Goal: Task Accomplishment & Management: Manage account settings

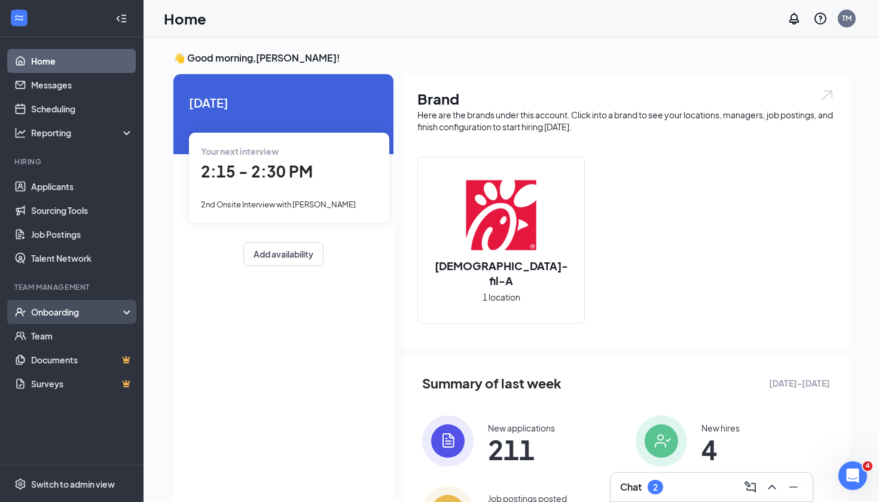
click at [86, 319] on div "Onboarding" at bounding box center [72, 312] width 144 height 24
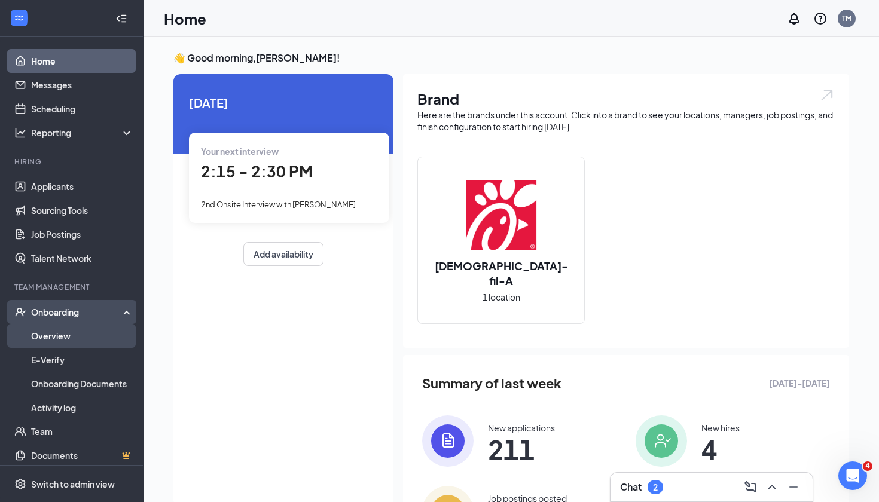
click at [72, 339] on link "Overview" at bounding box center [82, 336] width 102 height 24
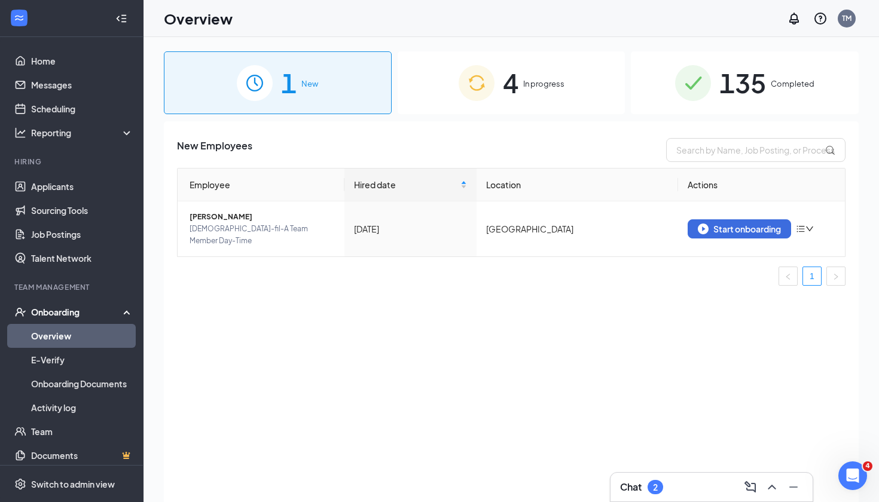
click at [523, 89] on span "In progress" at bounding box center [543, 84] width 41 height 12
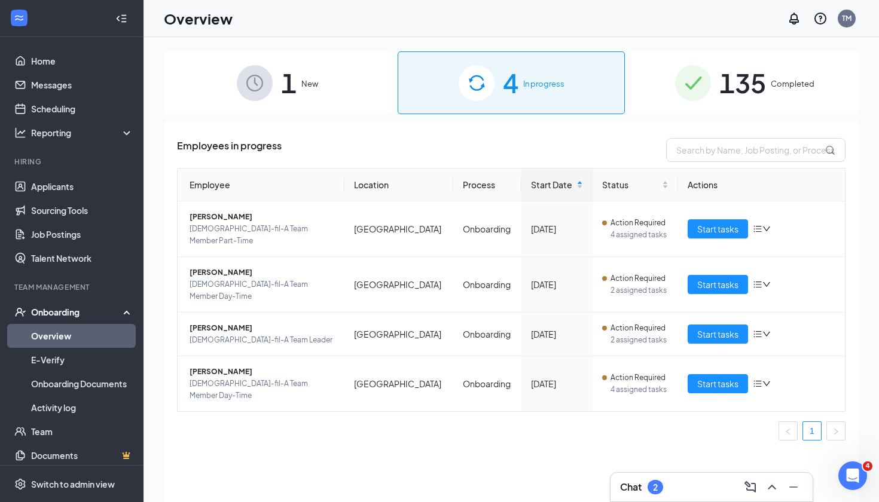
click at [309, 95] on div "1 New" at bounding box center [278, 82] width 228 height 63
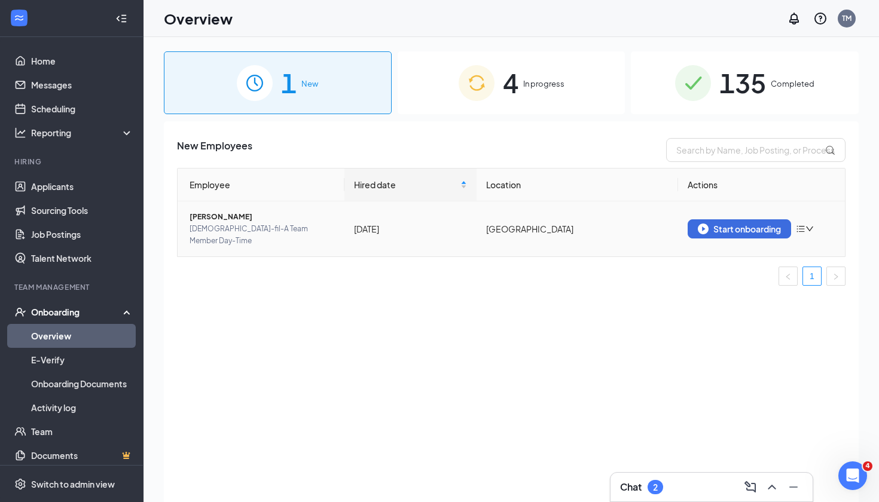
click at [808, 225] on icon "down" at bounding box center [810, 229] width 8 height 8
click at [727, 249] on div "Remove from onboarding" at bounding box center [743, 248] width 129 height 12
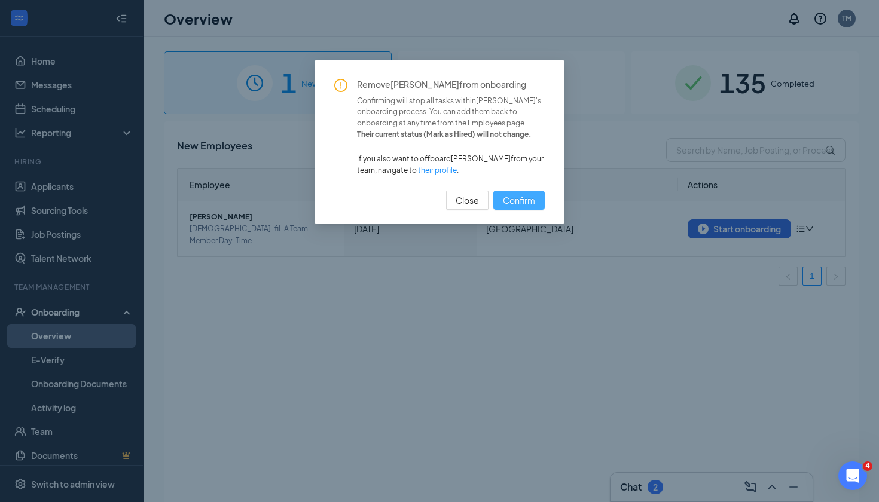
click at [519, 196] on span "Confirm" at bounding box center [519, 200] width 32 height 13
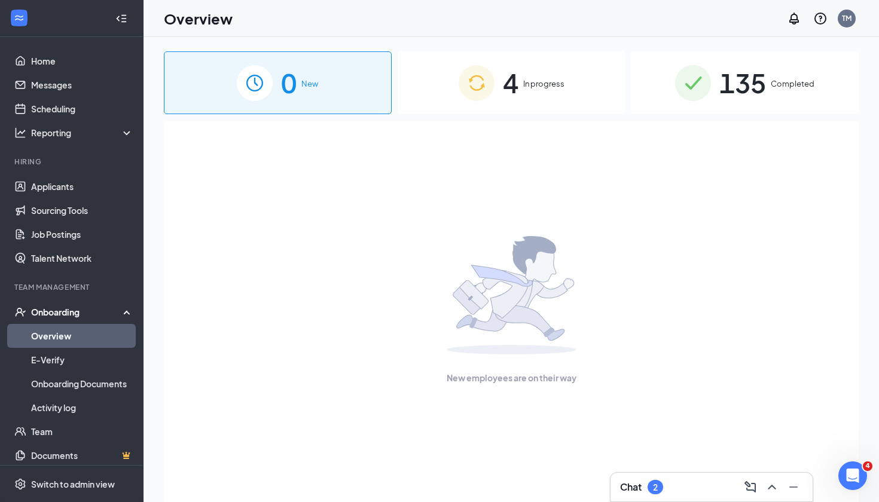
click at [501, 88] on div "4 In progress" at bounding box center [512, 82] width 228 height 63
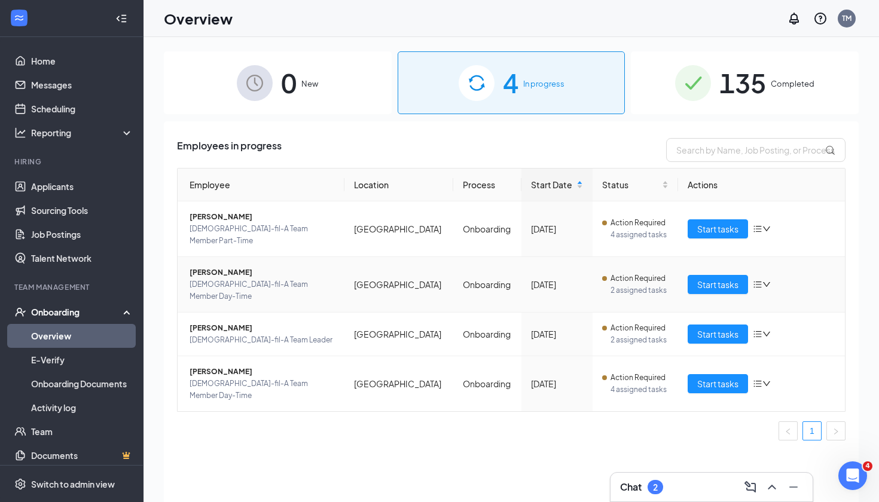
click at [211, 267] on span "[PERSON_NAME]" at bounding box center [262, 273] width 145 height 12
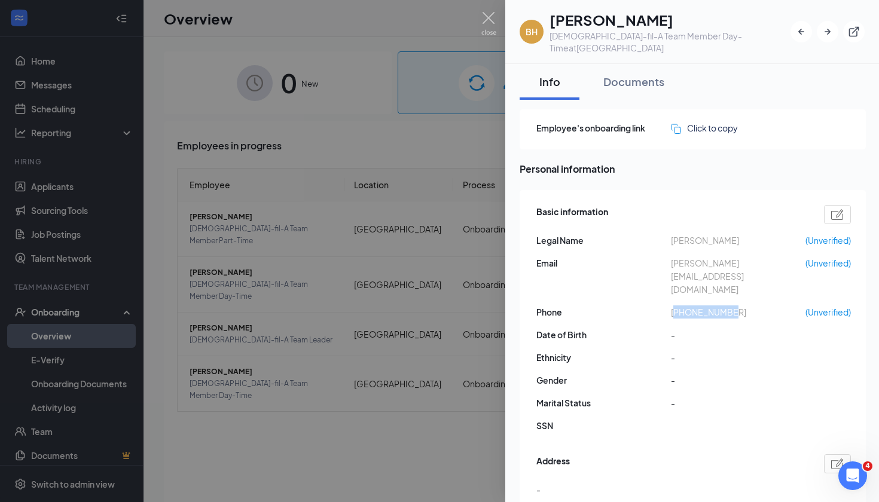
drag, startPoint x: 678, startPoint y: 275, endPoint x: 763, endPoint y: 274, distance: 84.9
click at [763, 306] on span "[PHONE_NUMBER]" at bounding box center [738, 312] width 135 height 13
copy span "15407711412"
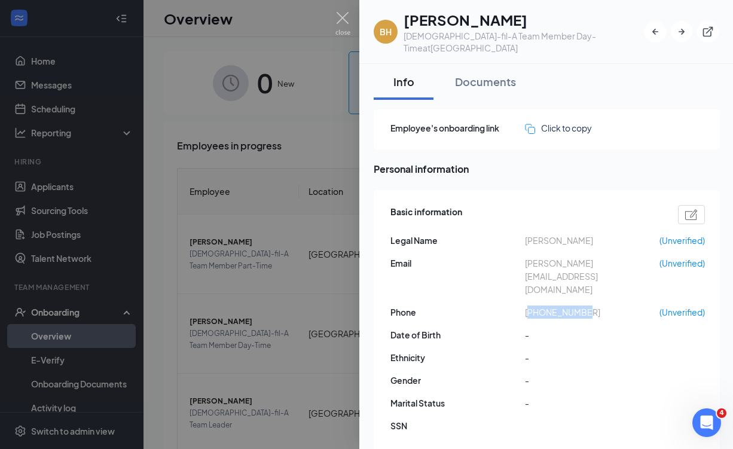
click at [308, 294] on div at bounding box center [366, 224] width 733 height 449
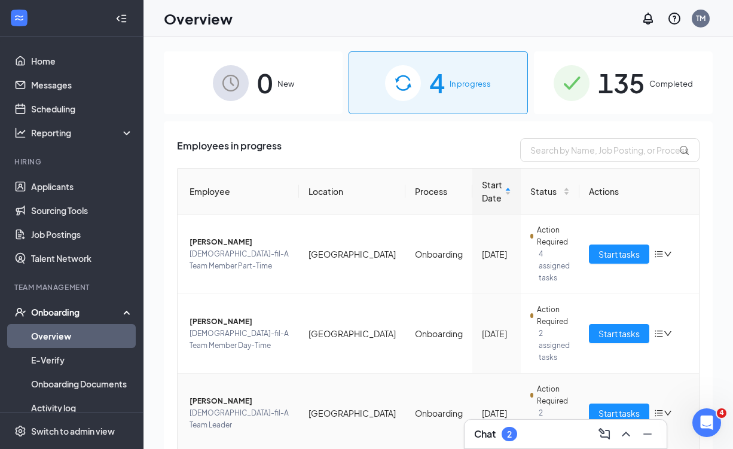
click at [216, 395] on span "[PERSON_NAME]" at bounding box center [240, 401] width 100 height 12
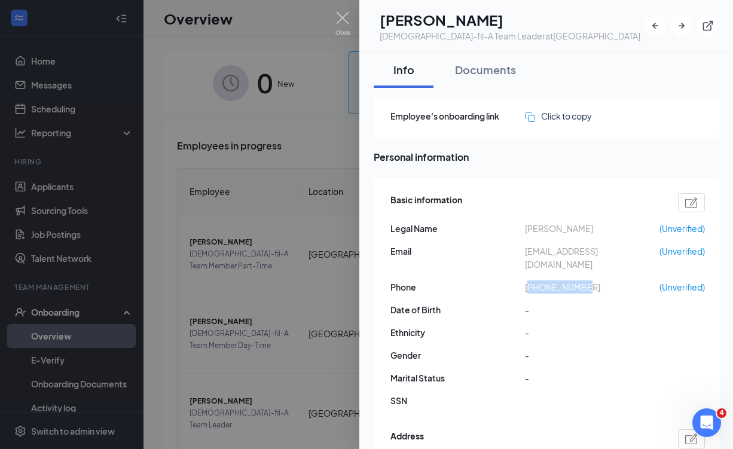
drag, startPoint x: 532, startPoint y: 277, endPoint x: 610, endPoint y: 277, distance: 78.4
click at [611, 281] on span "[PHONE_NUMBER]" at bounding box center [592, 287] width 135 height 13
copy span "18042917532"
click at [300, 326] on div at bounding box center [366, 224] width 733 height 449
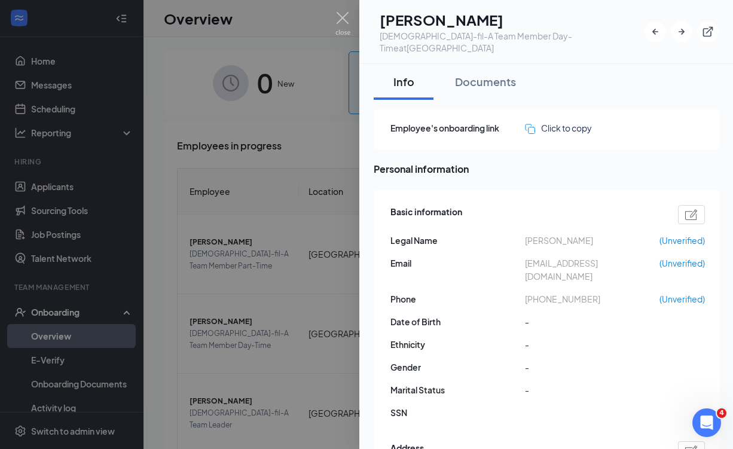
click at [239, 169] on div at bounding box center [366, 224] width 733 height 449
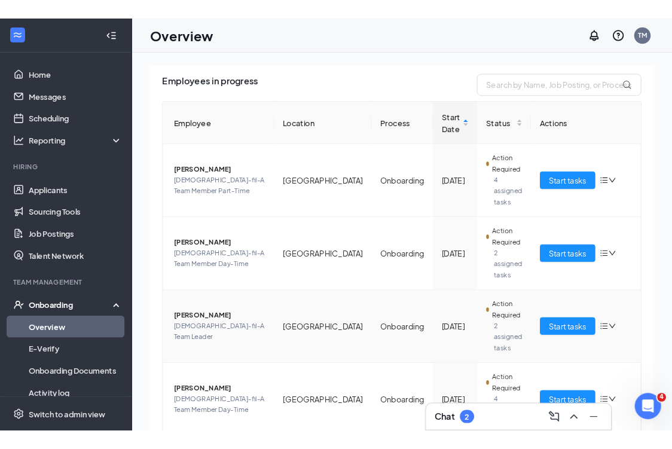
scroll to position [77, 0]
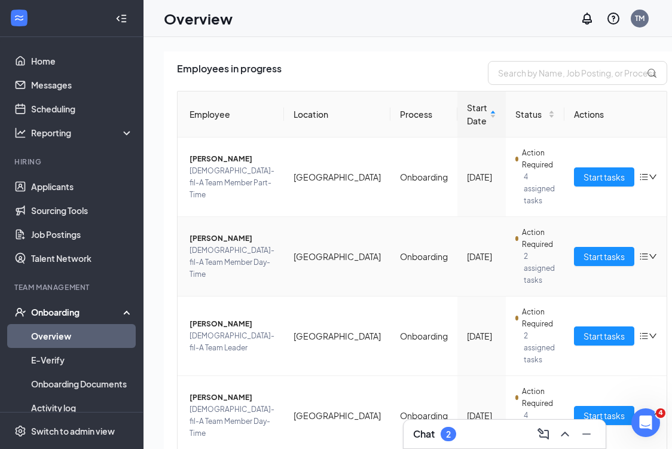
click at [209, 243] on span "[PERSON_NAME]" at bounding box center [232, 239] width 85 height 12
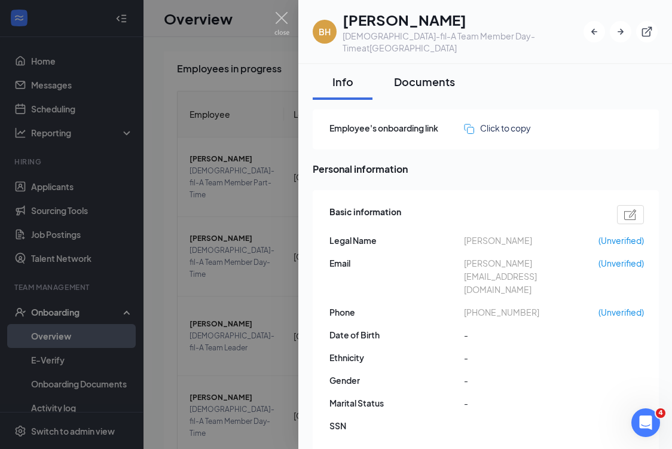
click at [421, 87] on button "Documents" at bounding box center [424, 82] width 85 height 36
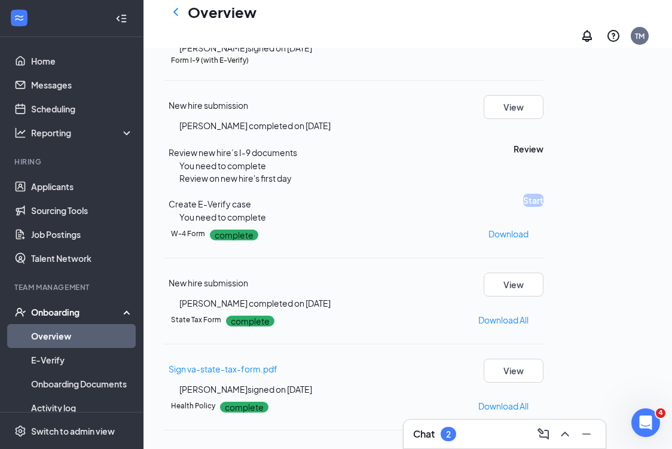
scroll to position [197, 0]
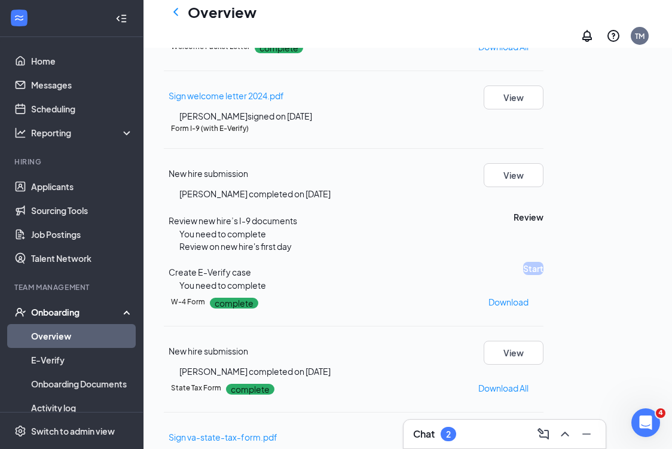
click at [544, 23] on button "View" at bounding box center [514, 11] width 60 height 24
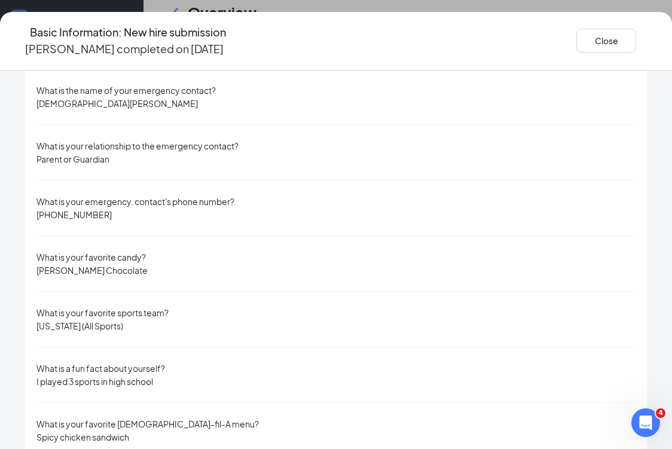
scroll to position [147, 0]
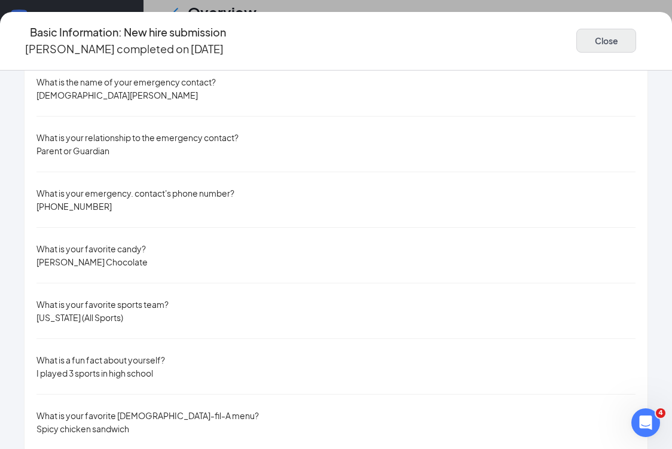
click at [577, 31] on button "Close" at bounding box center [607, 41] width 60 height 24
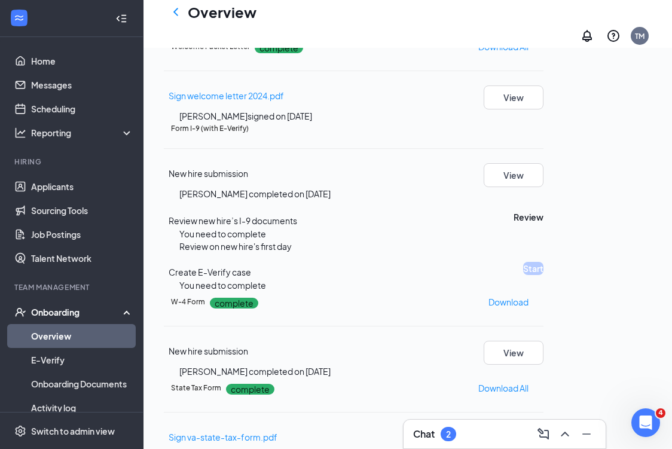
scroll to position [211, 0]
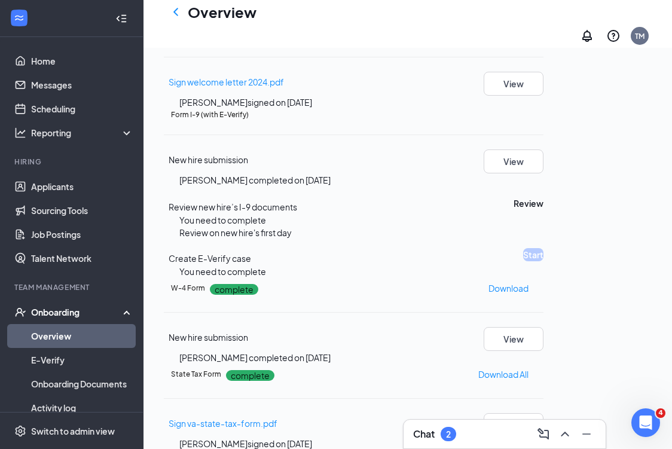
click at [79, 327] on link "Overview" at bounding box center [82, 336] width 102 height 24
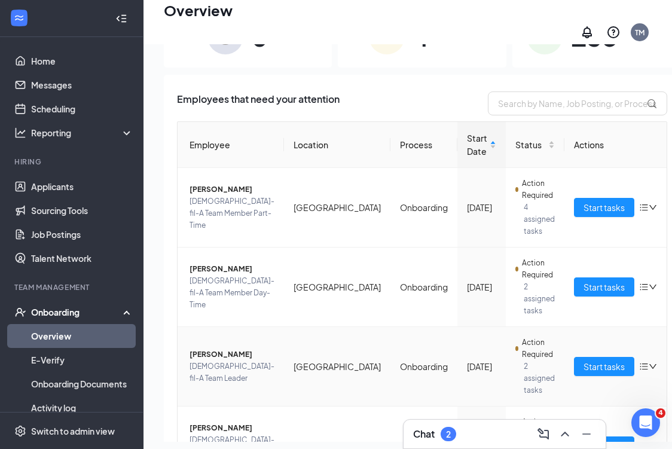
click at [211, 355] on span "[PERSON_NAME]" at bounding box center [232, 355] width 85 height 12
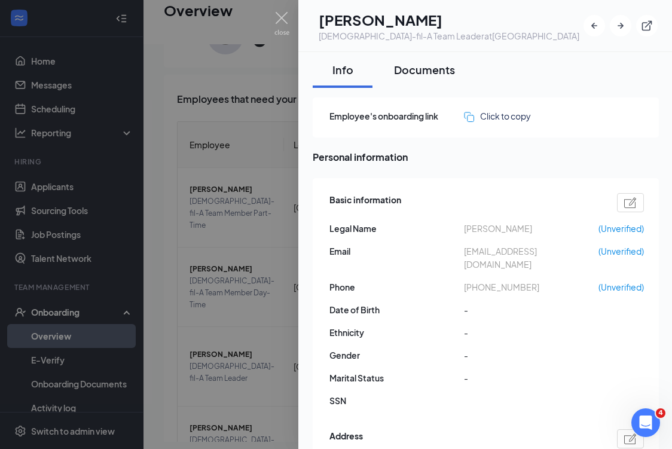
click at [421, 77] on div "Documents" at bounding box center [424, 69] width 61 height 15
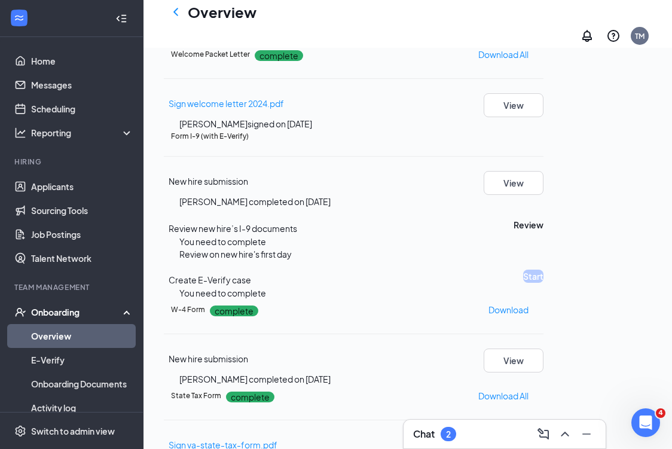
scroll to position [177, 0]
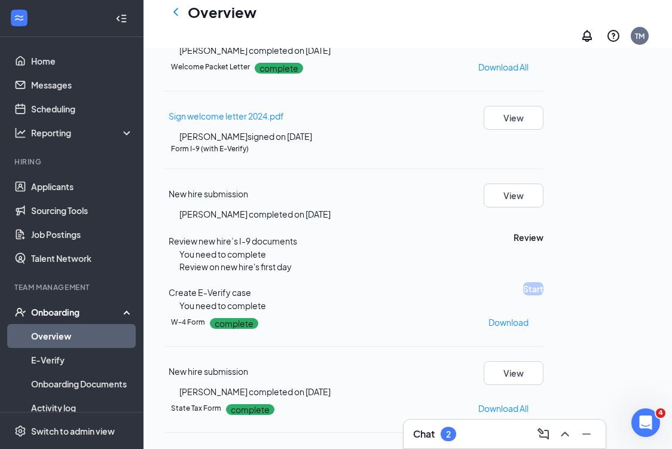
click at [544, 44] on button "View" at bounding box center [514, 32] width 60 height 24
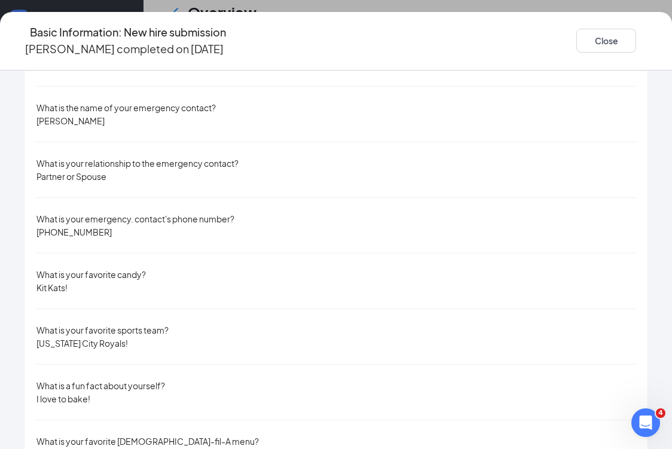
scroll to position [122, 0]
click at [474, 8] on div "Basic Information: New hire submission [PERSON_NAME] completed on [DATE] Close …" at bounding box center [336, 224] width 672 height 449
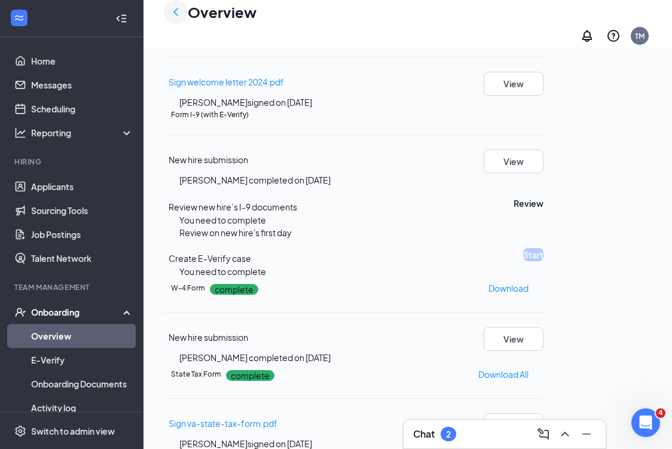
click at [172, 15] on icon "ChevronLeft" at bounding box center [176, 12] width 14 height 14
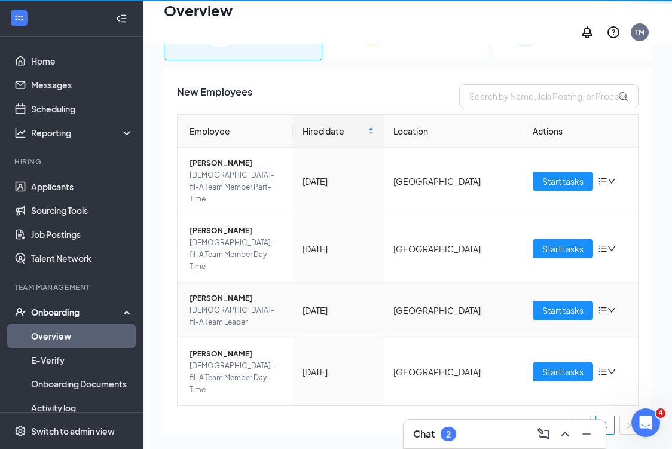
scroll to position [54, 0]
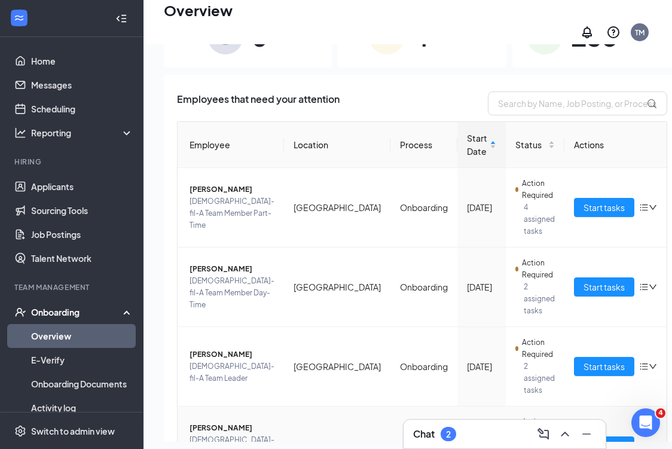
click at [206, 428] on span "[PERSON_NAME]" at bounding box center [232, 428] width 85 height 12
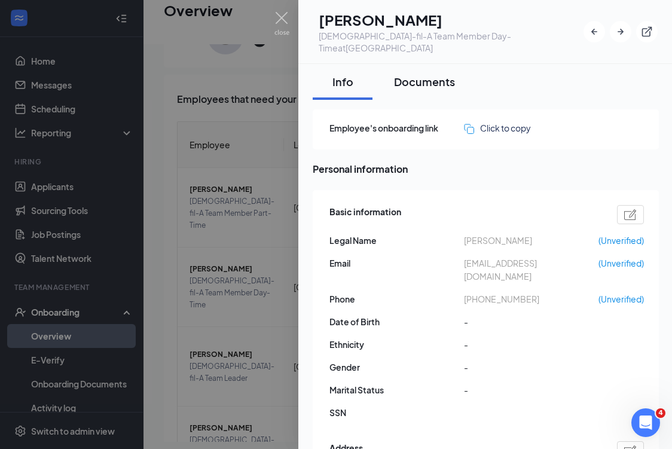
click at [435, 81] on button "Documents" at bounding box center [424, 82] width 85 height 36
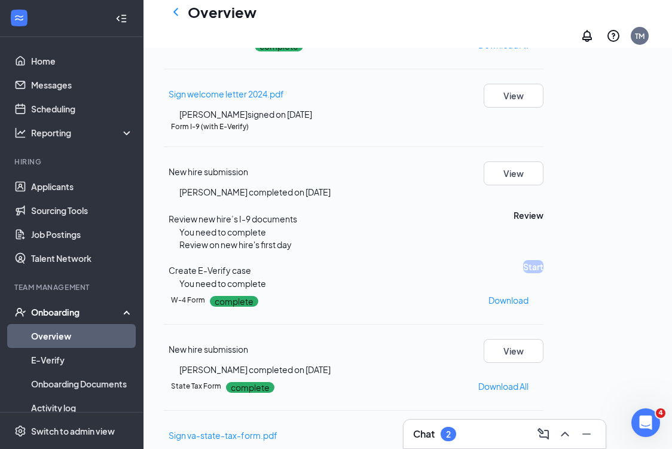
scroll to position [147, 0]
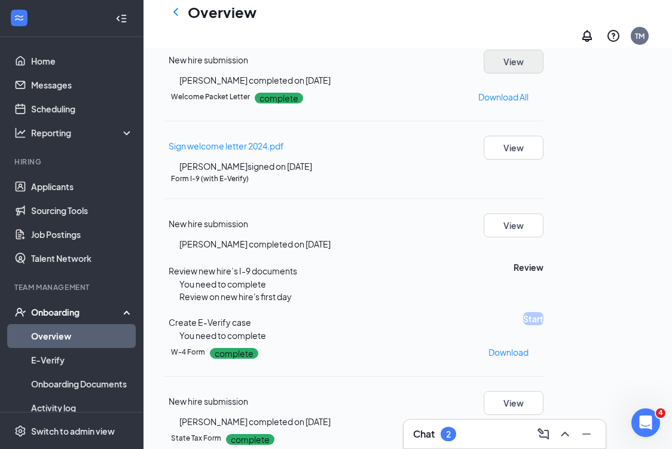
click at [544, 74] on button "View" at bounding box center [514, 62] width 60 height 24
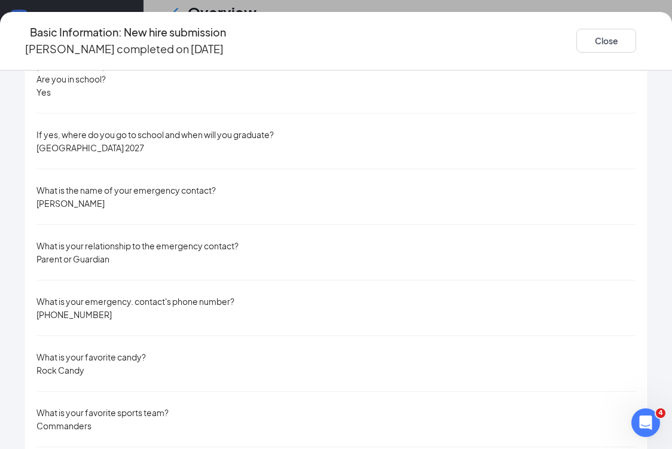
scroll to position [38, 0]
